Goal: Communication & Community: Answer question/provide support

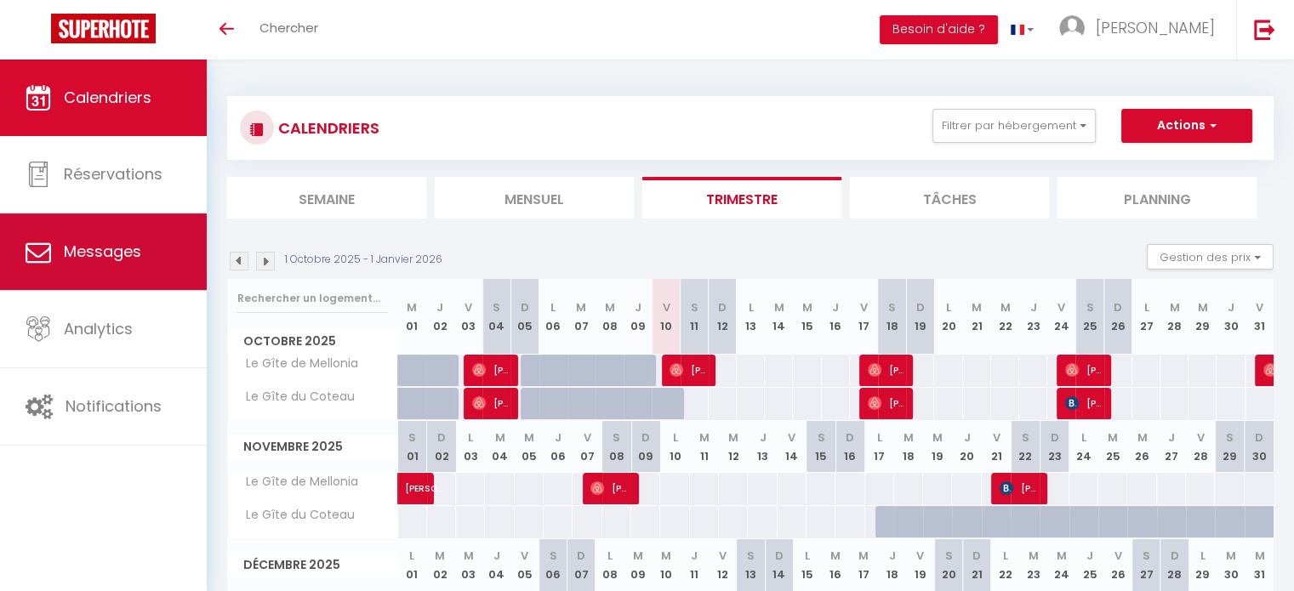
click at [106, 261] on link "Messages" at bounding box center [103, 252] width 207 height 77
select select "message"
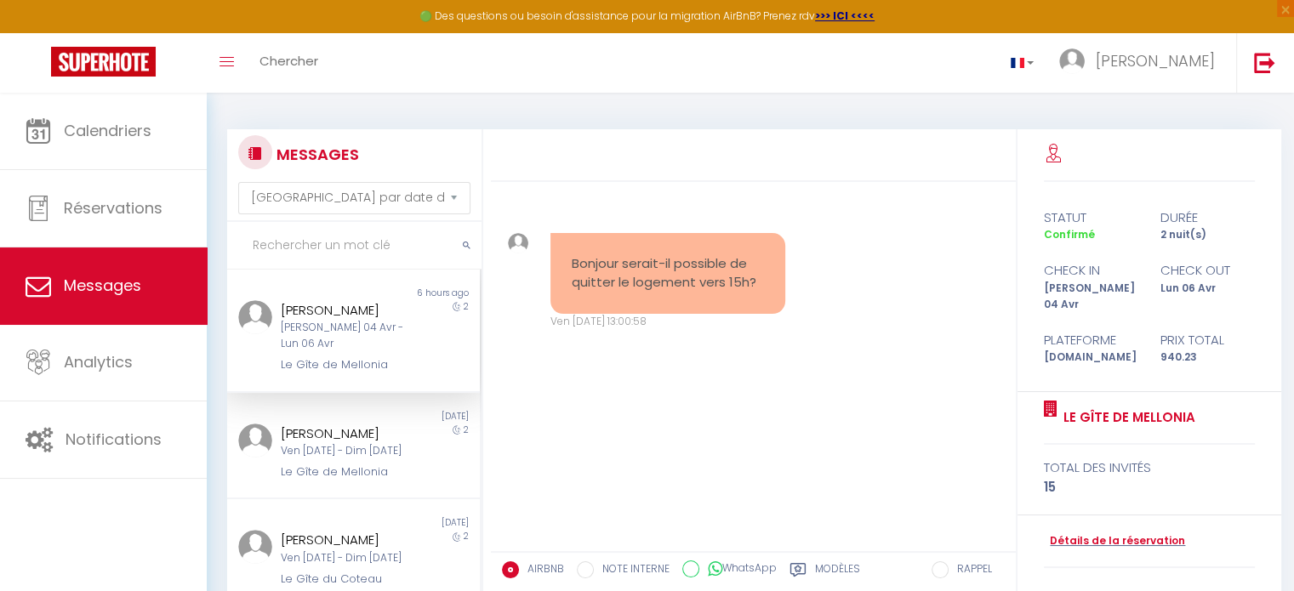
click at [313, 336] on div "[PERSON_NAME] 04 Avr - Lun 06 Avr" at bounding box center [343, 336] width 125 height 32
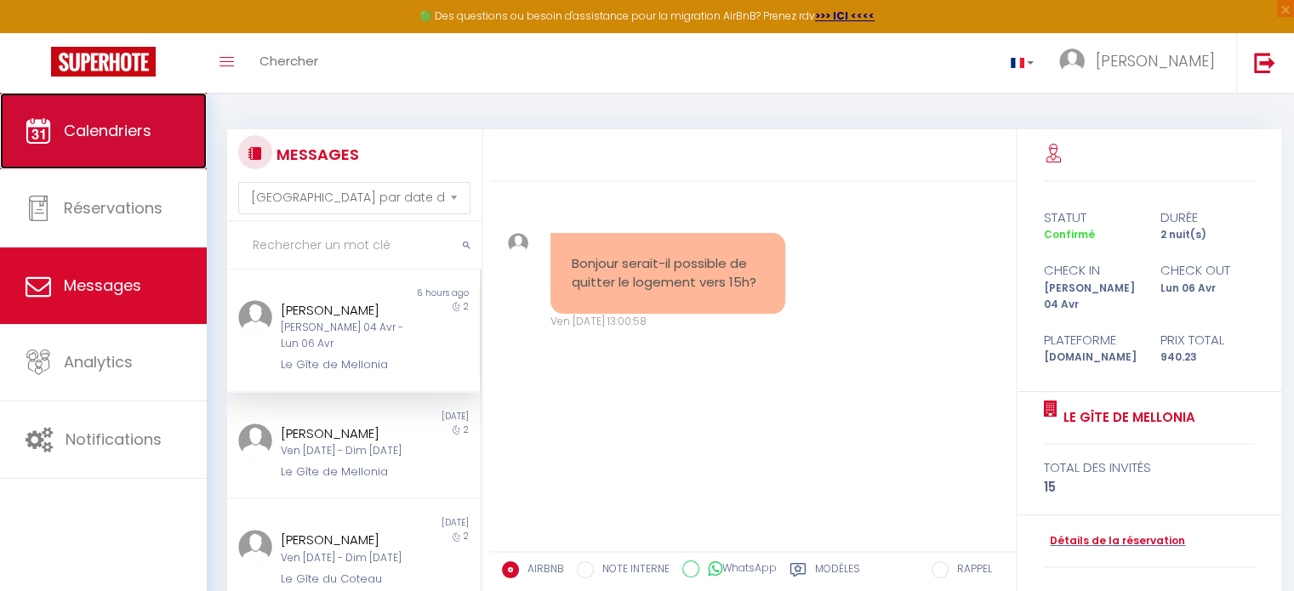
click at [156, 135] on link "Calendriers" at bounding box center [103, 131] width 207 height 77
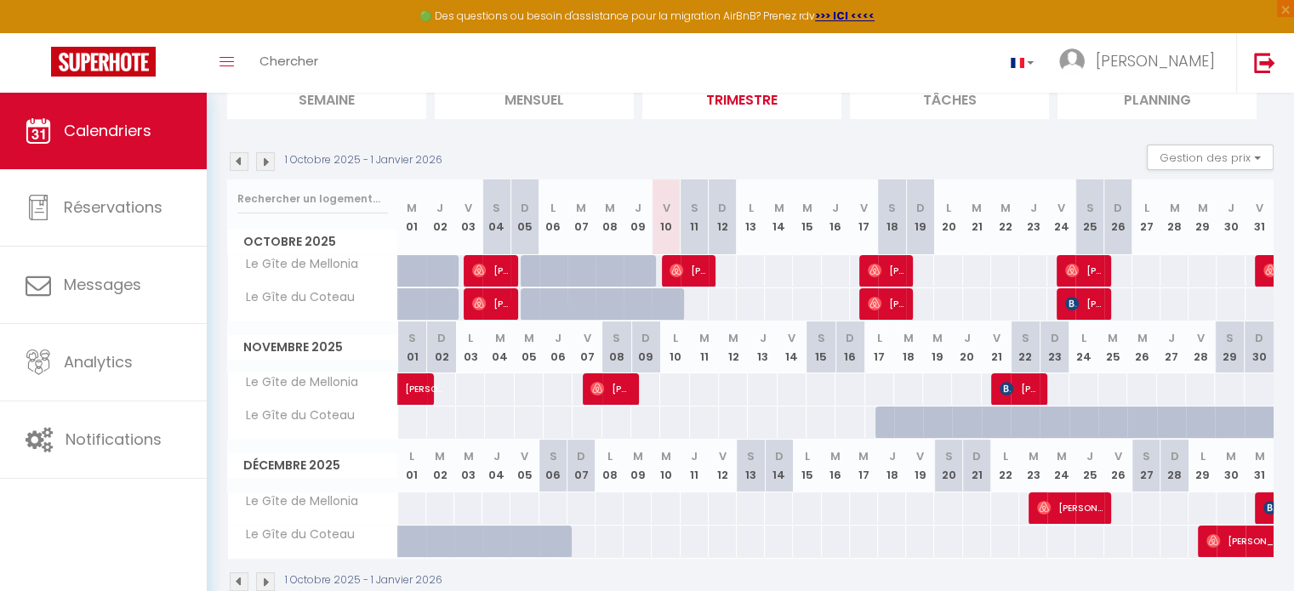
scroll to position [83, 0]
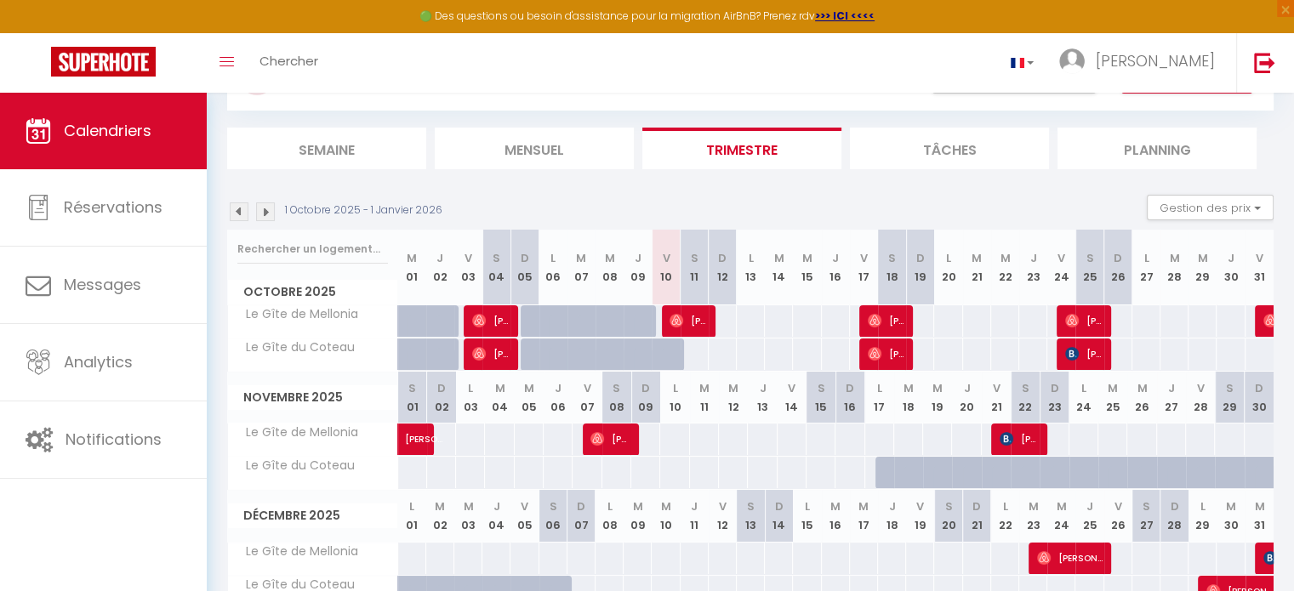
click at [259, 204] on img at bounding box center [265, 212] width 19 height 19
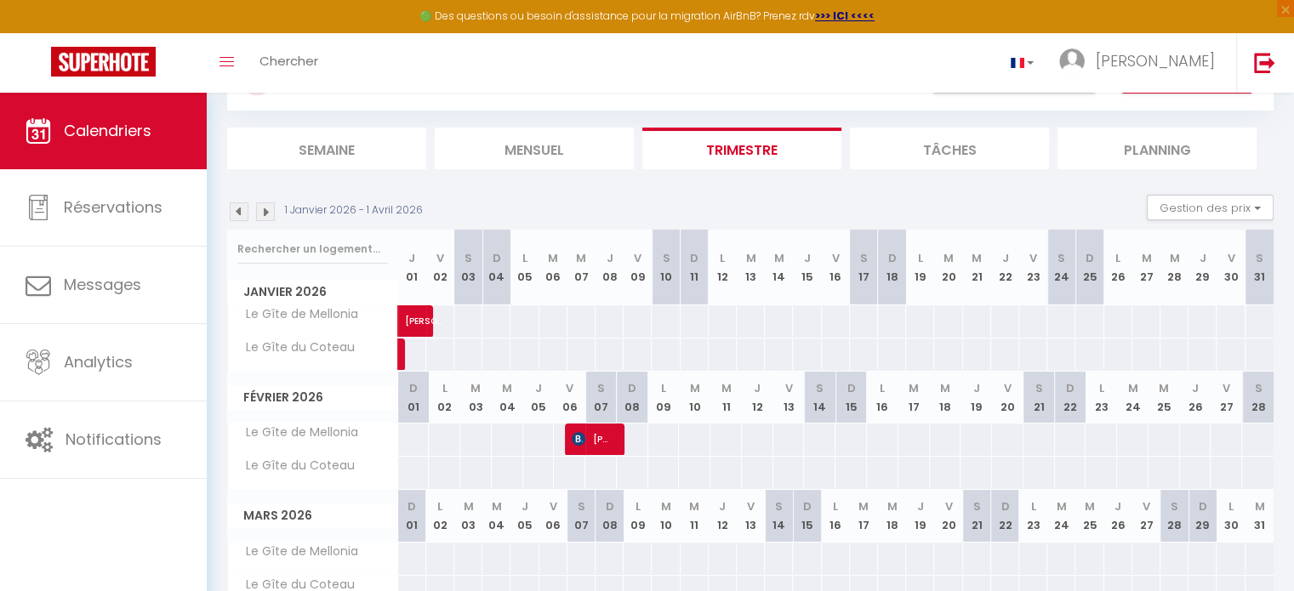
click at [269, 208] on img at bounding box center [265, 212] width 19 height 19
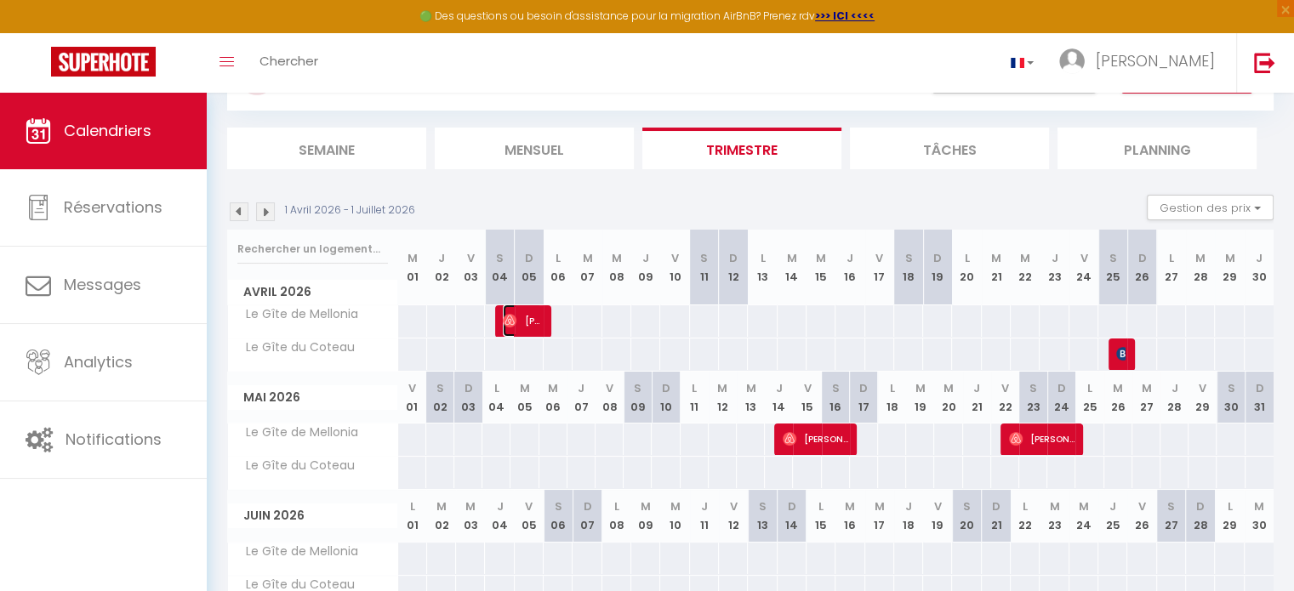
click at [521, 316] on span "[PERSON_NAME]" at bounding box center [522, 321] width 38 height 32
select select "OK"
select select "0"
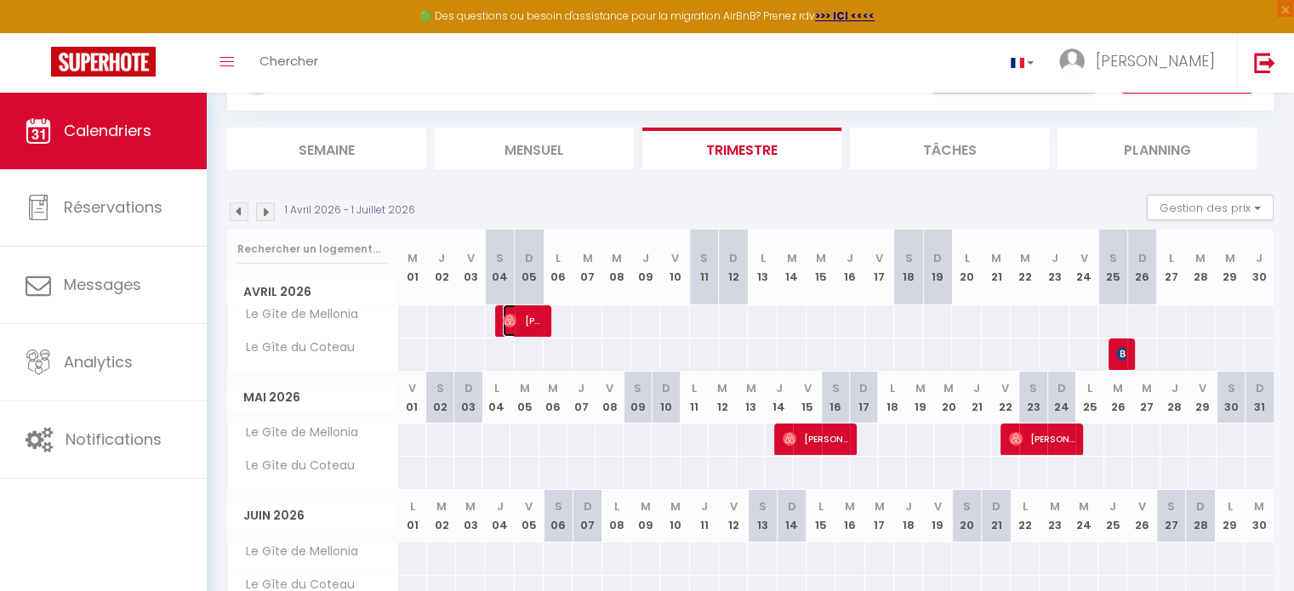
select select "1"
select select
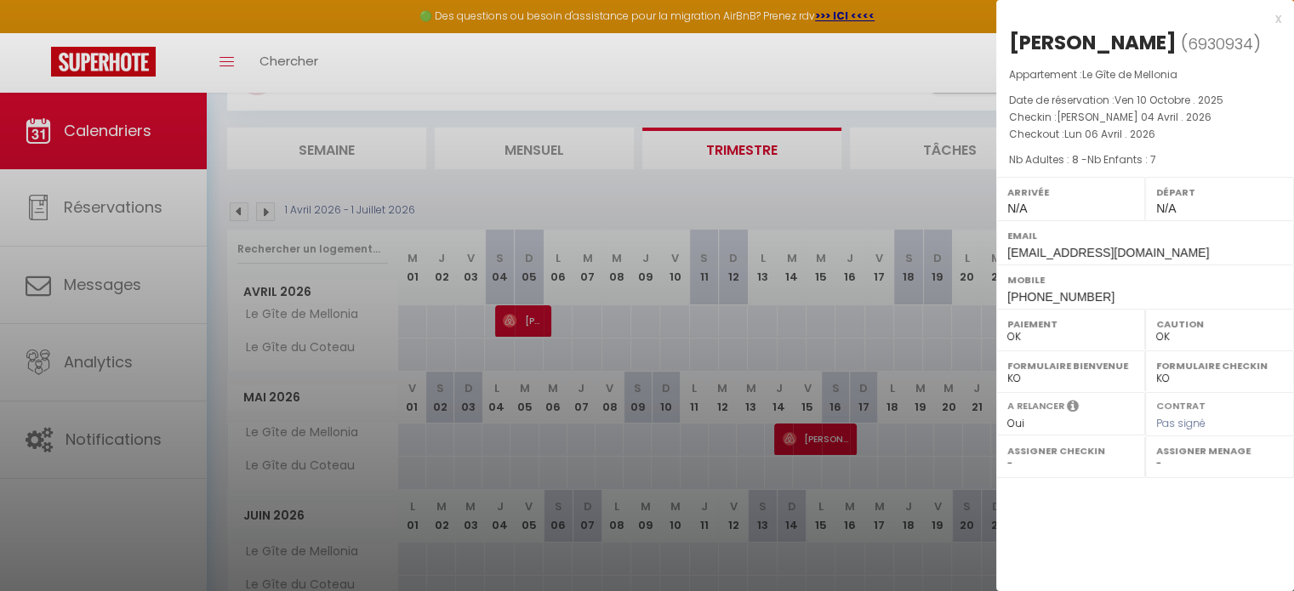
click at [131, 278] on div at bounding box center [647, 295] width 1294 height 591
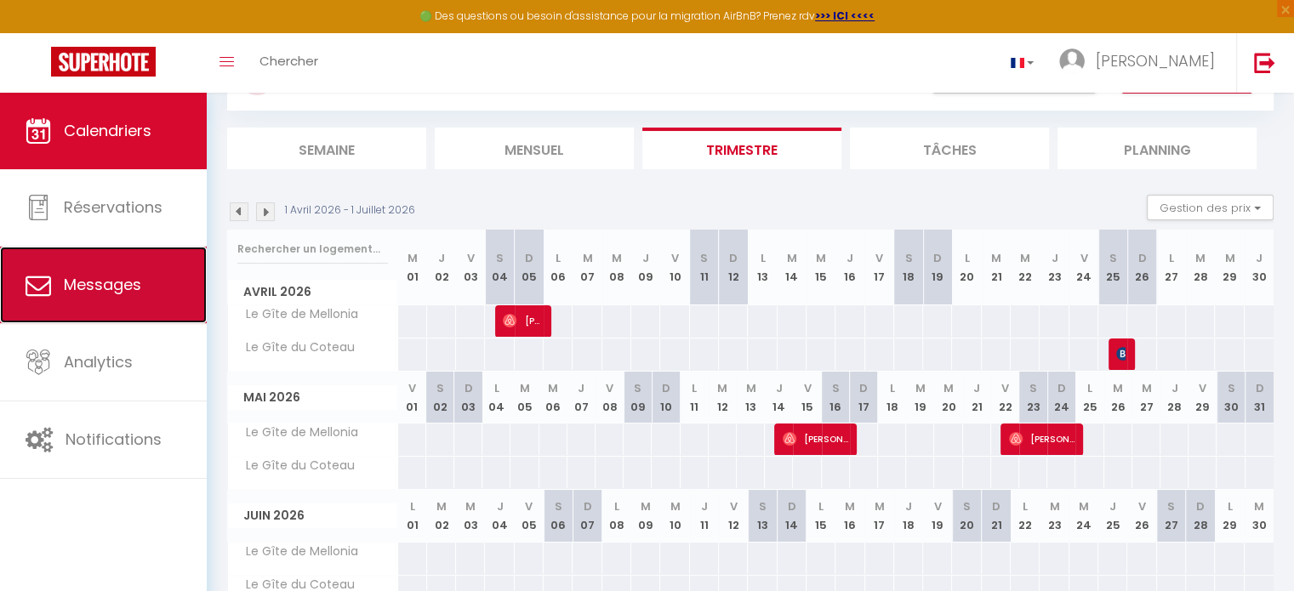
click at [138, 278] on span "Messages" at bounding box center [102, 284] width 77 height 21
select select "message"
